Goal: Navigation & Orientation: Find specific page/section

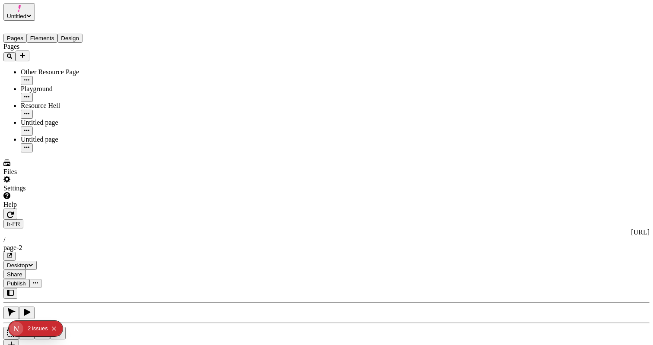
click at [252, 244] on div "page-2" at bounding box center [326, 248] width 646 height 8
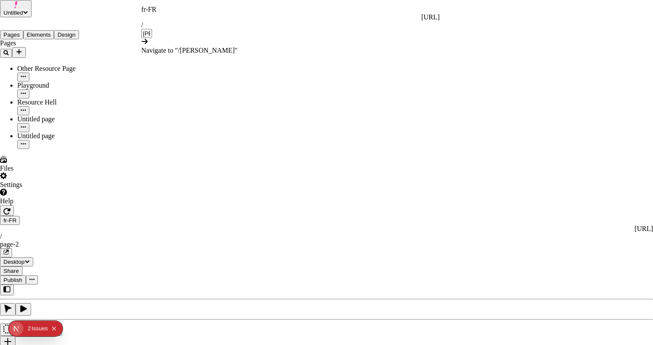
type input "[PERSON_NAME]"
click at [192, 47] on span "/ [PERSON_NAME]" at bounding box center [206, 50] width 57 height 7
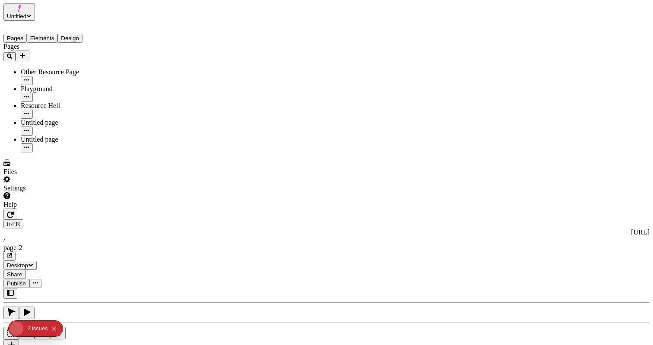
click at [55, 153] on div "Pages Other Resource Page Playground Resource Hell Untitled page Untitled page" at bounding box center [55, 98] width 104 height 110
